Goal: Register for event/course

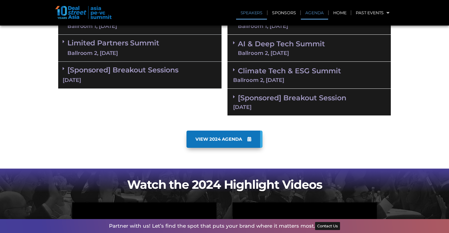
click at [261, 11] on link "Speakers" at bounding box center [251, 13] width 31 height 14
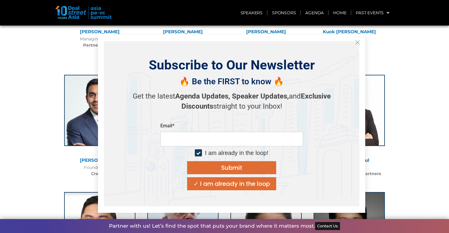
scroll to position [1780, 0]
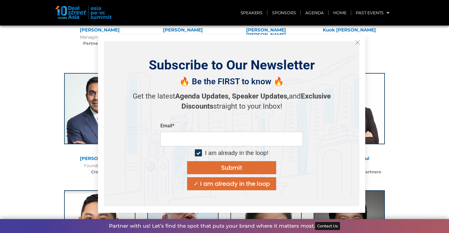
click at [359, 40] on icon "Close" at bounding box center [357, 42] width 5 height 5
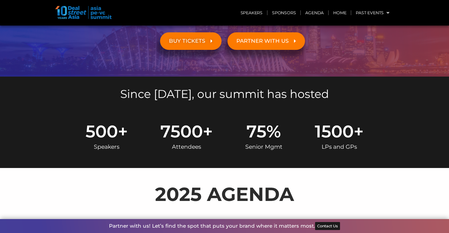
scroll to position [0, 0]
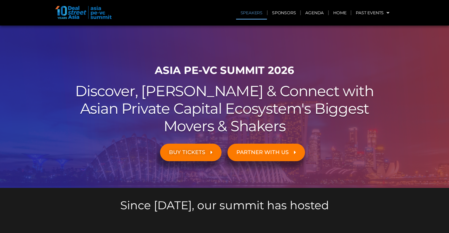
click at [261, 12] on link "Speakers" at bounding box center [251, 13] width 31 height 14
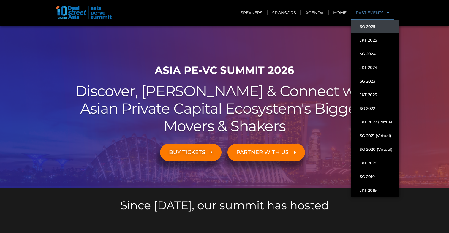
click at [380, 29] on link "SG 2025" at bounding box center [375, 27] width 48 height 14
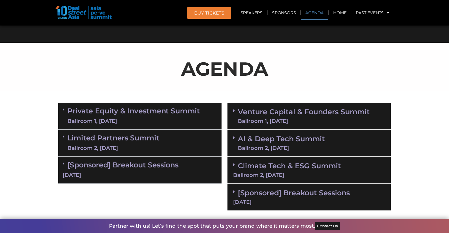
scroll to position [297, 0]
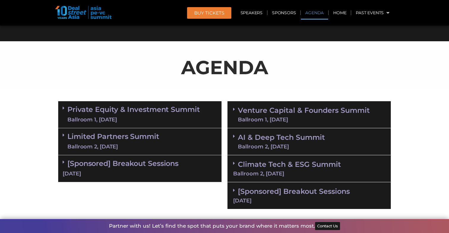
click at [293, 142] on link "AI & Deep Tech Summit Ballroom 2, 11 Sept" at bounding box center [281, 141] width 87 height 15
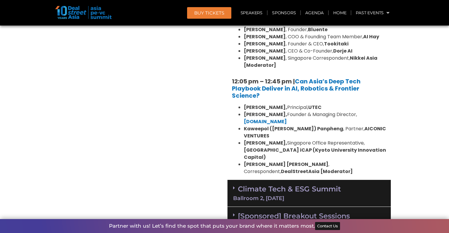
scroll to position [562, 0]
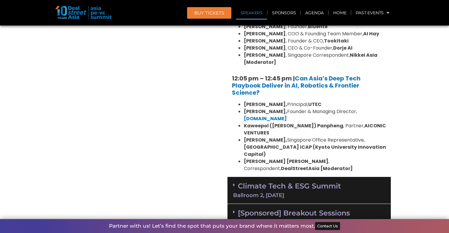
click at [328, 209] on link "[Sponsored] Breakout Sessions 11 Sept" at bounding box center [309, 217] width 152 height 16
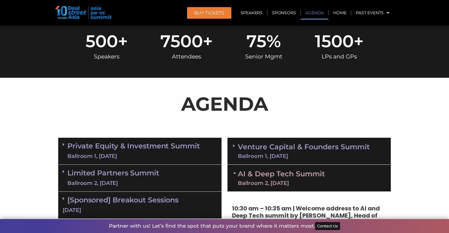
scroll to position [327, 0]
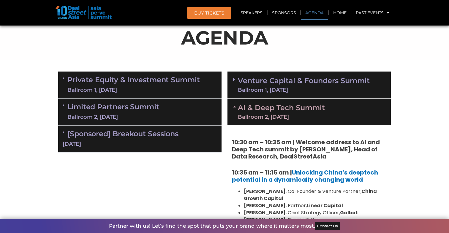
click at [172, 101] on div "Limited Partners Summit Ballroom 2, 10 Sept" at bounding box center [139, 112] width 163 height 27
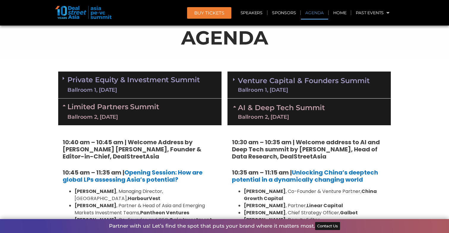
click at [173, 100] on div "Limited Partners Summit Ballroom 2, 10 Sept" at bounding box center [139, 112] width 163 height 27
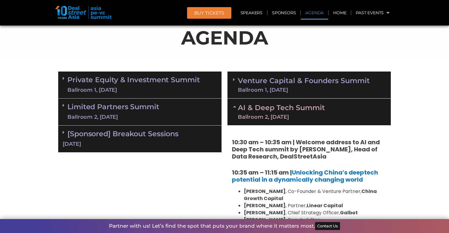
click at [158, 129] on div "[Sponsored] Breakout Sessions 10 Sept" at bounding box center [139, 139] width 163 height 27
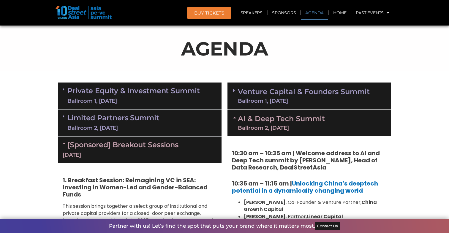
scroll to position [310, 0]
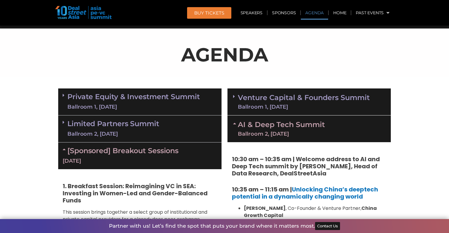
click at [247, 100] on link "Venture Capital & Founders​ Summit Ballroom 1, 11 Sept" at bounding box center [304, 101] width 132 height 15
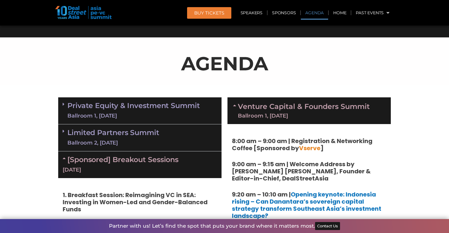
scroll to position [301, 0]
click at [246, 105] on link "Venture Capital & Founders​ Summit Ballroom 1, 11 Sept" at bounding box center [304, 110] width 132 height 15
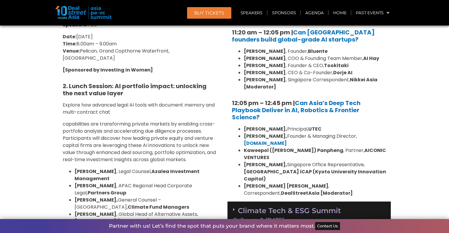
scroll to position [538, 0]
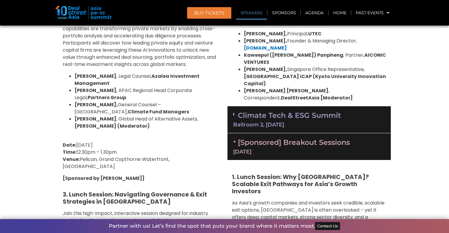
click at [247, 122] on div "Ballroom 2, [DATE]" at bounding box center [309, 124] width 152 height 5
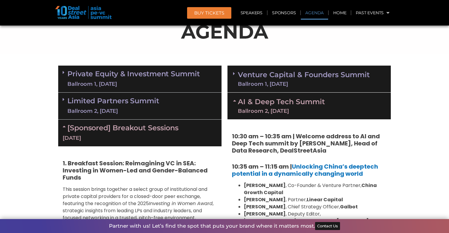
scroll to position [332, 0]
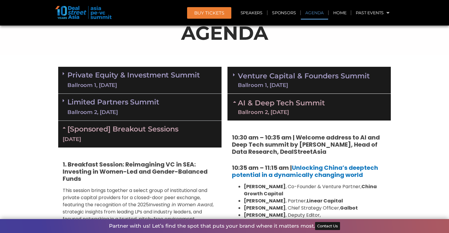
click at [164, 108] on div "Limited Partners Summit Ballroom 2, 10 Sept" at bounding box center [139, 107] width 163 height 27
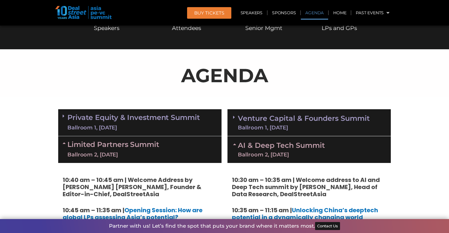
scroll to position [288, 0]
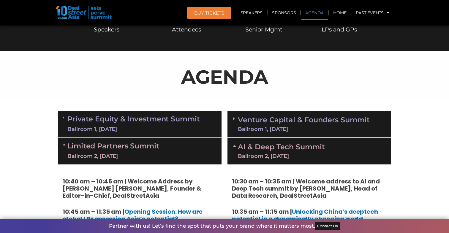
click at [147, 115] on link "Private Equity & Investment Summit Ballroom 1, 10 Sept" at bounding box center [133, 124] width 132 height 18
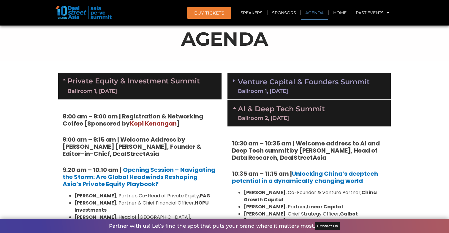
scroll to position [324, 0]
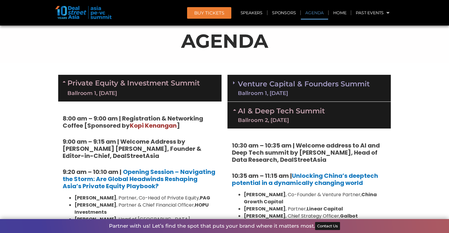
click at [299, 107] on link "AI & Deep Tech Summit Ballroom 2, 11 Sept" at bounding box center [281, 114] width 87 height 15
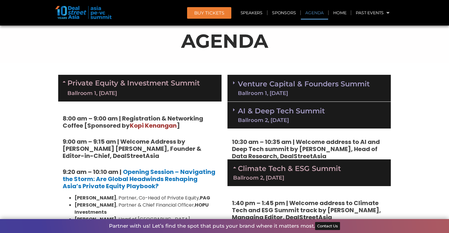
click at [299, 91] on div "Ballroom 1, [DATE]" at bounding box center [304, 93] width 132 height 5
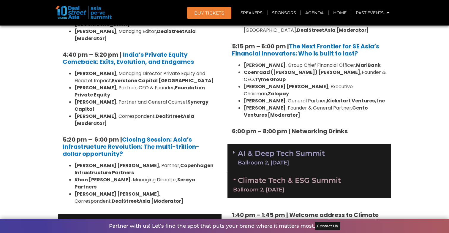
click at [290, 160] on div "Ballroom 2, [DATE]" at bounding box center [281, 162] width 87 height 5
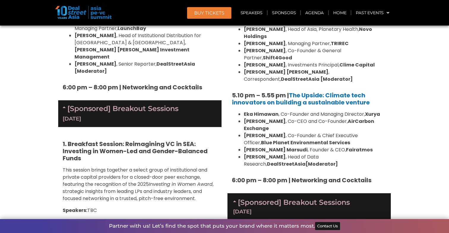
scroll to position [2009, 0]
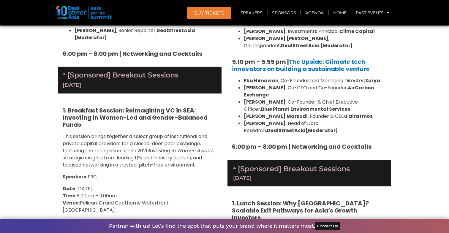
click at [289, 164] on link "[Sponsored] Breakout Sessions 11 Sept" at bounding box center [309, 172] width 152 height 16
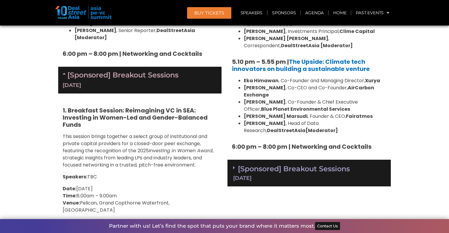
click at [289, 164] on link "[Sponsored] Breakout Sessions 11 Sept" at bounding box center [309, 172] width 152 height 16
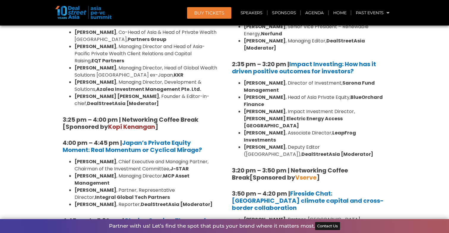
scroll to position [1769, 0]
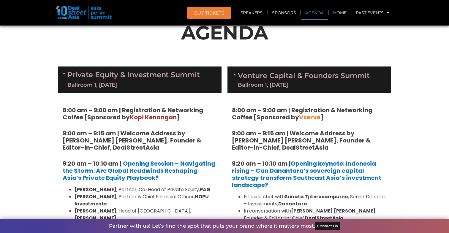
scroll to position [456, 0]
